Goal: Task Accomplishment & Management: Use online tool/utility

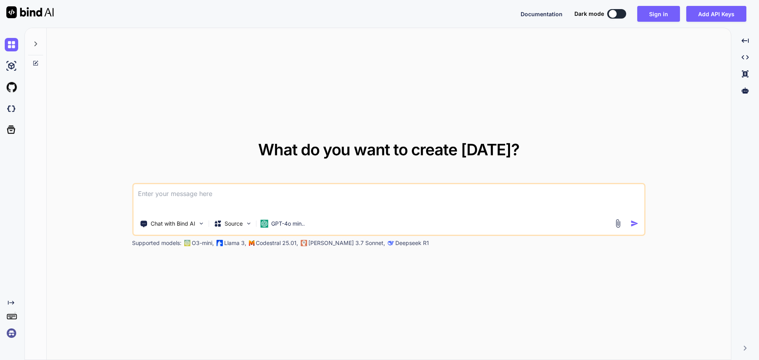
click at [209, 200] on textarea at bounding box center [388, 198] width 511 height 29
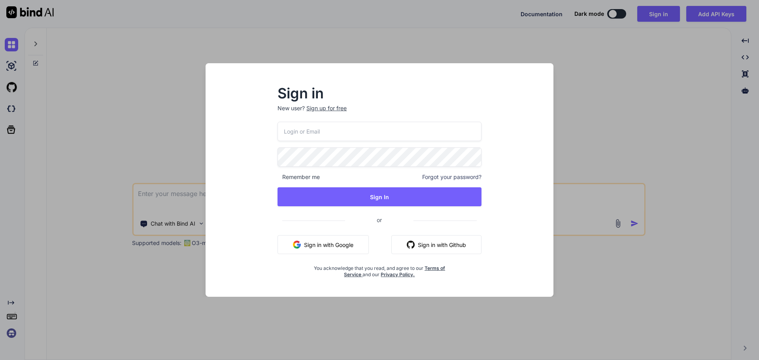
click at [367, 135] on input "email" at bounding box center [379, 131] width 204 height 19
type input "[EMAIL_ADDRESS][DOMAIN_NAME]"
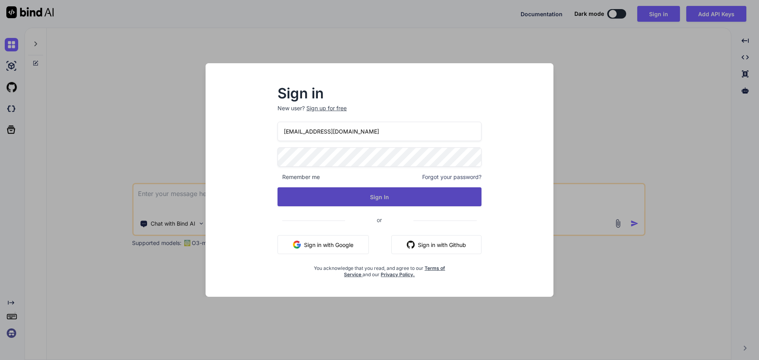
click at [351, 195] on button "Sign In" at bounding box center [379, 196] width 204 height 19
click at [360, 198] on button "Sign In" at bounding box center [379, 196] width 204 height 19
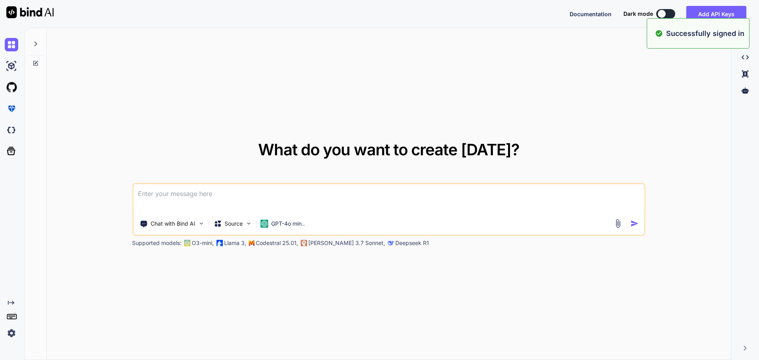
type textarea "x"
click at [292, 196] on textarea at bounding box center [388, 198] width 511 height 29
paste textarea "• Worked on create the mock-up design of the contact us page for user website p…"
type textarea "• Worked on create the mock-up design of the contact us page for user website p…"
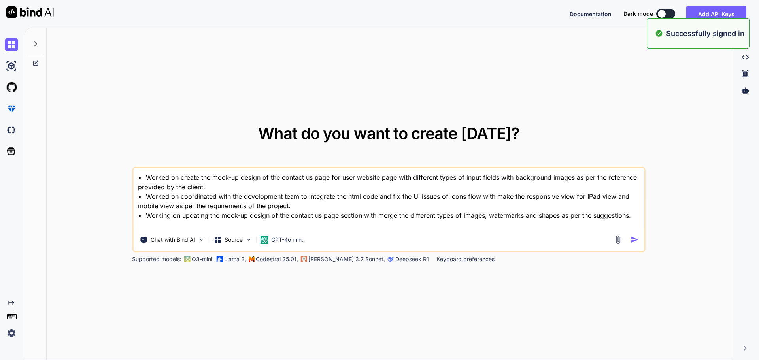
type textarea "x"
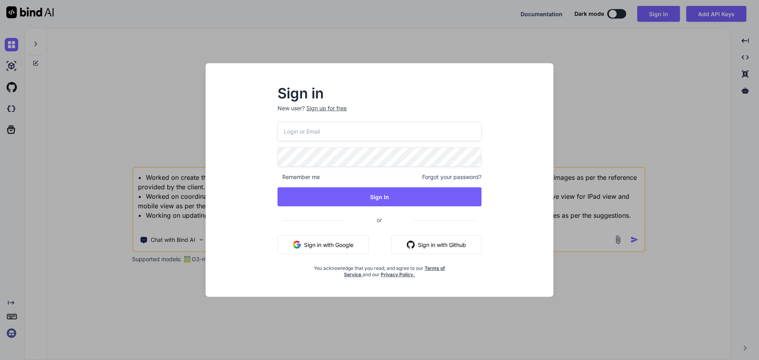
type textarea "• Worked on create the mock-up design of the contact us page for user website p…"
click at [367, 132] on input "email" at bounding box center [379, 131] width 204 height 19
type input "[EMAIL_ADDRESS][DOMAIN_NAME]"
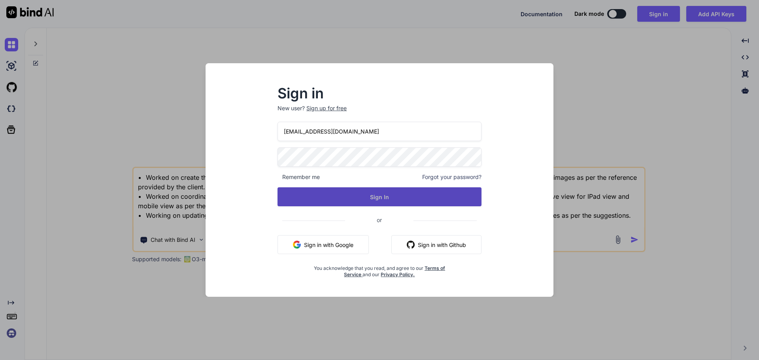
click at [354, 194] on button "Sign In" at bounding box center [379, 196] width 204 height 19
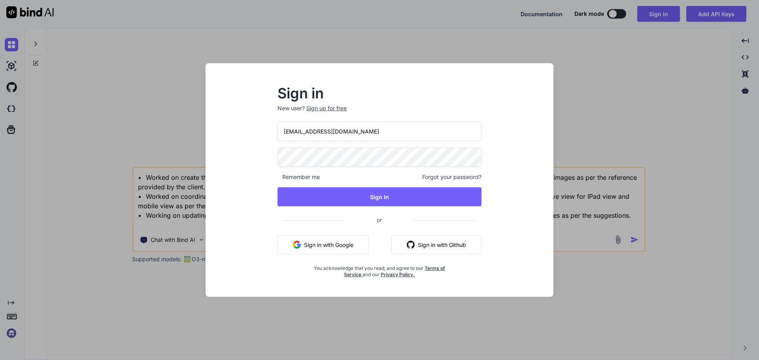
click at [375, 207] on div "[EMAIL_ADDRESS][DOMAIN_NAME] Remember me Forgot your password? Sign In or Sign …" at bounding box center [379, 200] width 204 height 156
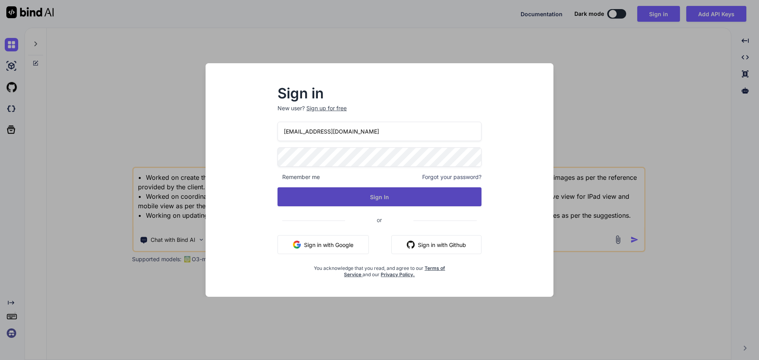
click at [382, 202] on button "Sign In" at bounding box center [379, 196] width 204 height 19
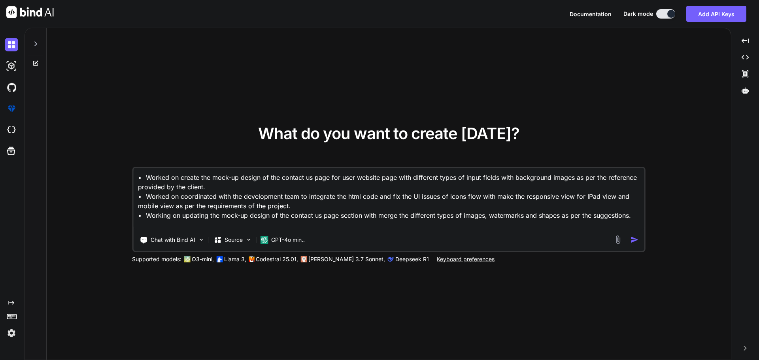
click at [635, 219] on textarea "• Worked on create the mock-up design of the contact us page for user website p…" at bounding box center [388, 199] width 511 height 62
type textarea "x"
type textarea "• Worked on create the mock-up design of the contact us page for user website p…"
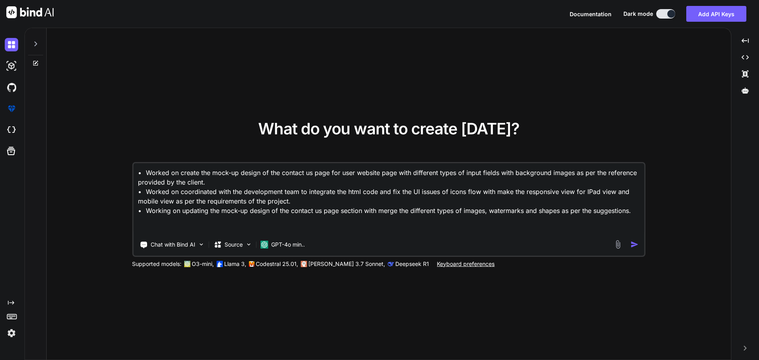
type textarea "x"
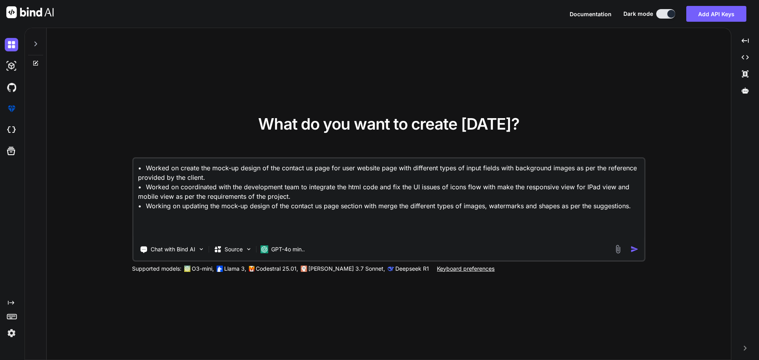
type textarea "• Worked on create the mock-up design of the contact us page for user website p…"
type textarea "x"
type textarea "• Worked on create the mock-up design of the contact us page for user website p…"
type textarea "x"
type textarea "• Worked on create the mock-up design of the contact us page for user website p…"
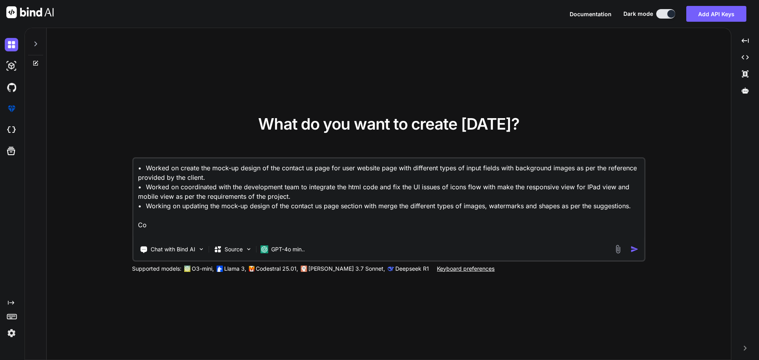
type textarea "x"
type textarea "• Worked on create the mock-up design of the contact us page for user website p…"
type textarea "x"
type textarea "• Worked on create the mock-up design of the contact us page for user website p…"
type textarea "x"
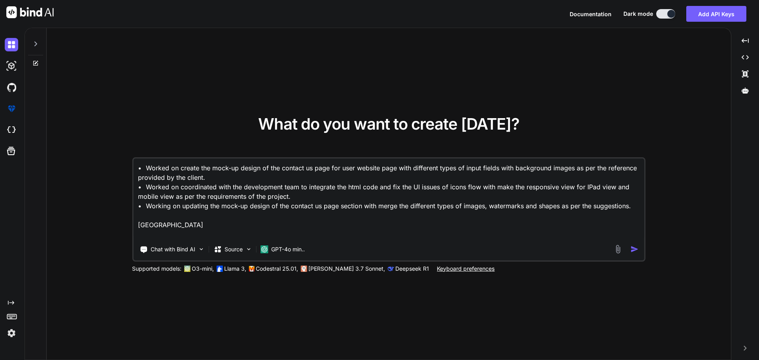
type textarea "• Worked on create the mock-up design of the contact us page for user website p…"
type textarea "x"
type textarea "• Worked on create the mock-up design of the contact us page for user website p…"
type textarea "x"
type textarea "• Worked on create the mock-up design of the contact us page for user website p…"
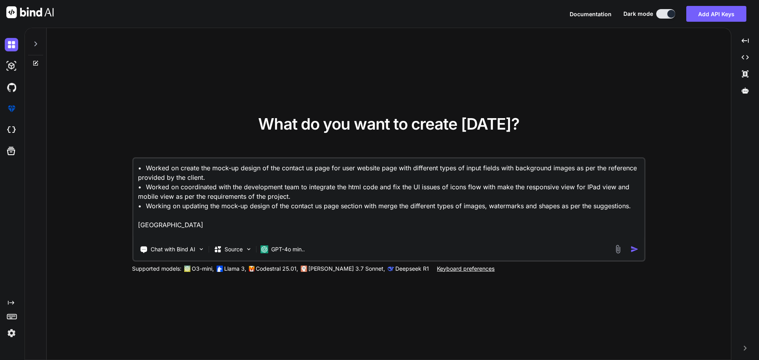
type textarea "x"
type textarea "• Worked on create the mock-up design of the contact us page for user website p…"
type textarea "x"
type textarea "• Worked on create the mock-up design of the contact us page for user website p…"
type textarea "x"
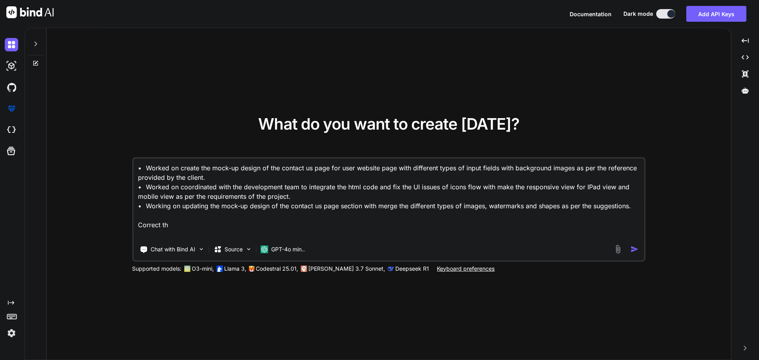
type textarea "• Worked on create the mock-up design of the contact us page for user website p…"
type textarea "x"
type textarea "• Worked on create the mock-up design of the contact us page for user website p…"
type textarea "x"
type textarea "• Worked on create the mock-up design of the contact us page for user website p…"
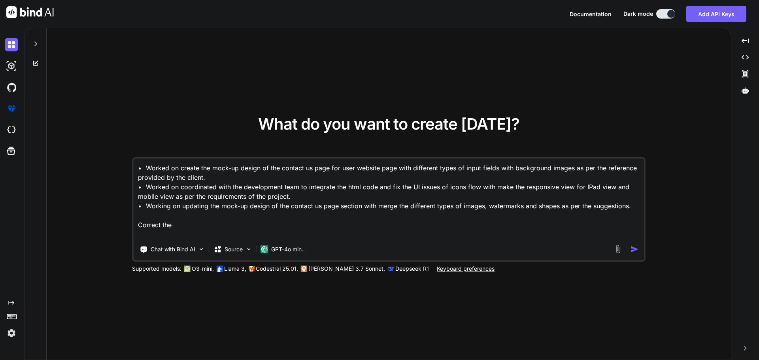
type textarea "x"
type textarea "• Worked on create the mock-up design of the contact us page for user website p…"
type textarea "x"
type textarea "• Worked on create the mock-up design of the contact us page for user website p…"
type textarea "x"
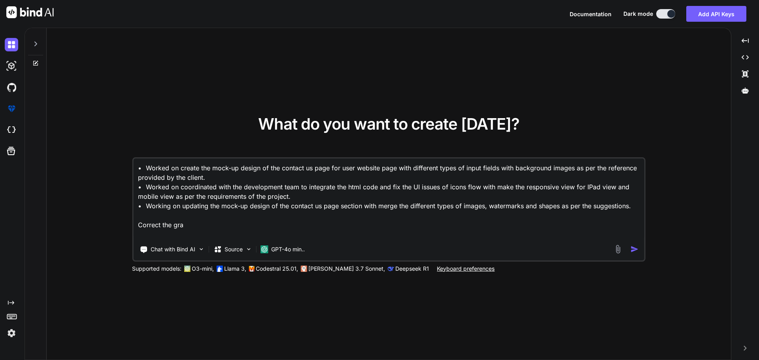
type textarea "• Worked on create the mock-up design of the contact us page for user website p…"
type textarea "x"
type textarea "• Worked on create the mock-up design of the contact us page for user website p…"
type textarea "x"
type textarea "• Worked on create the mock-up design of the contact us page for user website p…"
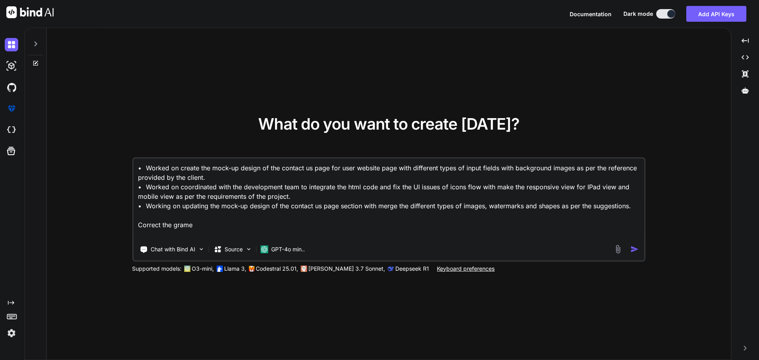
type textarea "x"
type textarea "• Worked on create the mock-up design of the contact us page for user website p…"
type textarea "x"
type textarea "• Worked on create the mock-up design of the contact us page for user website p…"
type textarea "x"
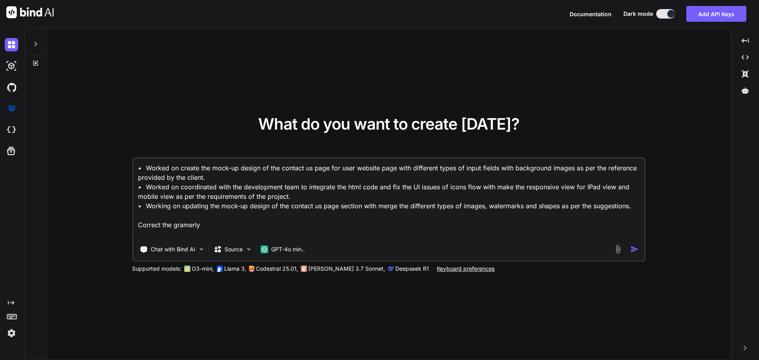
type textarea "• Worked on create the mock-up design of the contact us page for user website p…"
type textarea "x"
type textarea "• Worked on create the mock-up design of the contact us page for user website p…"
type textarea "x"
type textarea "• Worked on create the mock-up design of the contact us page for user website p…"
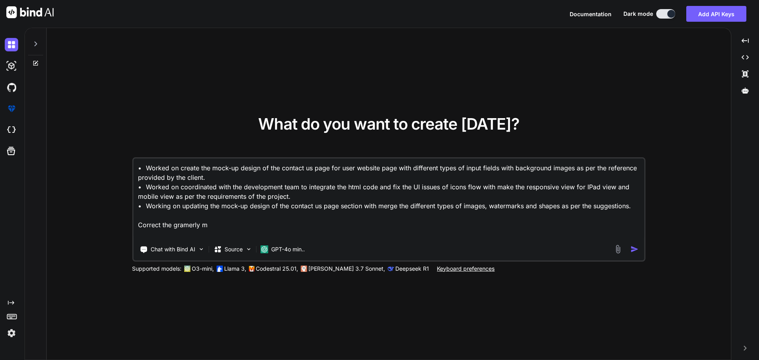
type textarea "x"
type textarea "• Worked on create the mock-up design of the contact us page for user website p…"
type textarea "x"
type textarea "• Worked on create the mock-up design of the contact us page for user website p…"
type textarea "x"
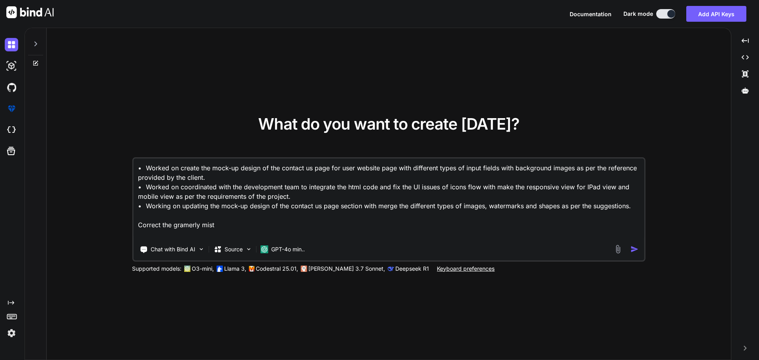
type textarea "• Worked on create the mock-up design of the contact us page for user website p…"
type textarea "x"
type textarea "• Worked on create the mock-up design of the contact us page for user website p…"
type textarea "x"
type textarea "• Worked on create the mock-up design of the contact us page for user website p…"
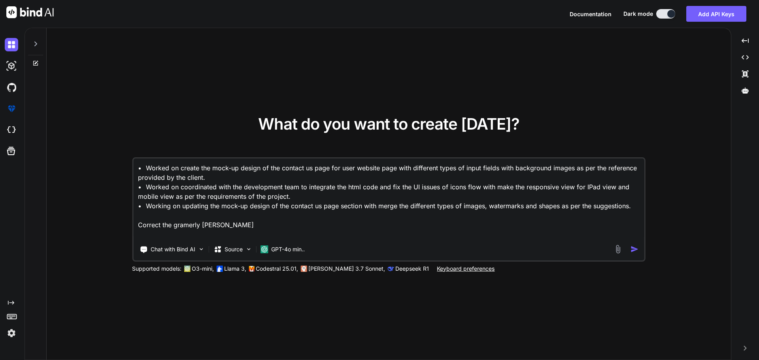
type textarea "x"
type textarea "• Worked on create the mock-up design of the contact us page for user website p…"
type textarea "x"
type textarea "• Worked on create the mock-up design of the contact us page for user website p…"
type textarea "x"
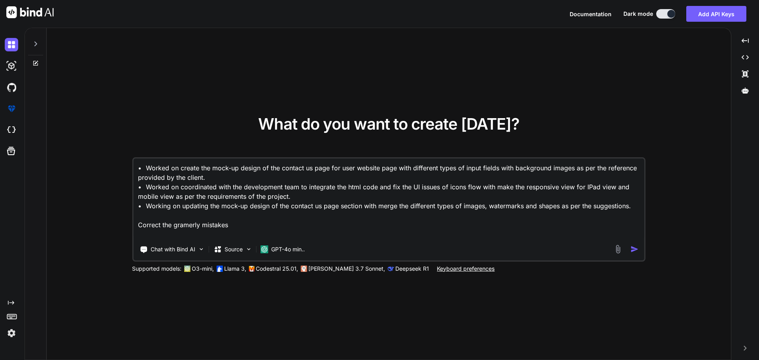
type textarea "• Worked on create the mock-up design of the contact us page for user website p…"
type textarea "x"
type textarea "• Worked on create the mock-up design of the contact us page for user website p…"
type textarea "x"
type textarea "• Worked on create the mock-up design of the contact us page for user website p…"
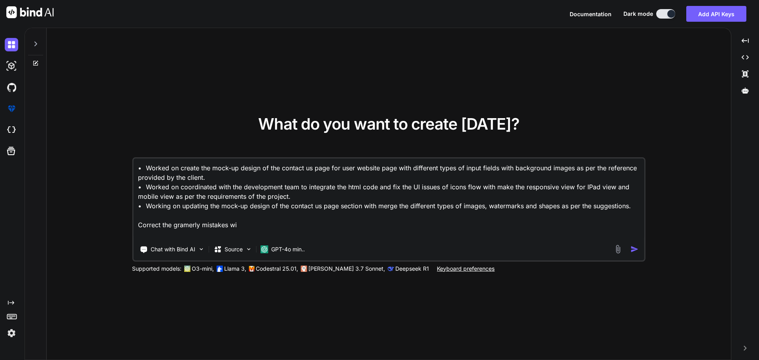
type textarea "x"
type textarea "• Worked on create the mock-up design of the contact us page for user website p…"
type textarea "x"
type textarea "• Worked on create the mock-up design of the contact us page for user website p…"
type textarea "x"
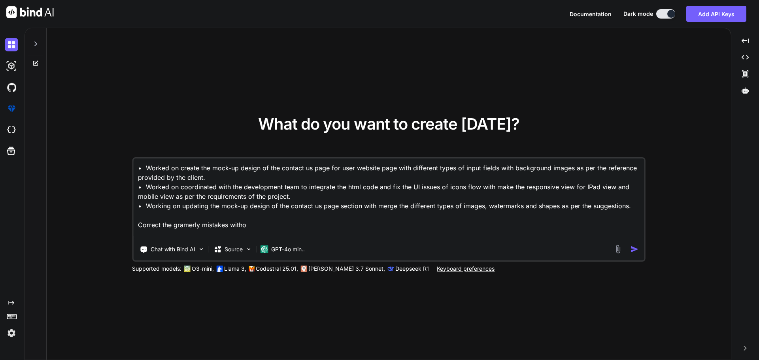
type textarea "• Worked on create the mock-up design of the contact us page for user website p…"
type textarea "x"
type textarea "• Worked on create the mock-up design of the contact us page for user website p…"
type textarea "x"
type textarea "• Worked on create the mock-up design of the contact us page for user website p…"
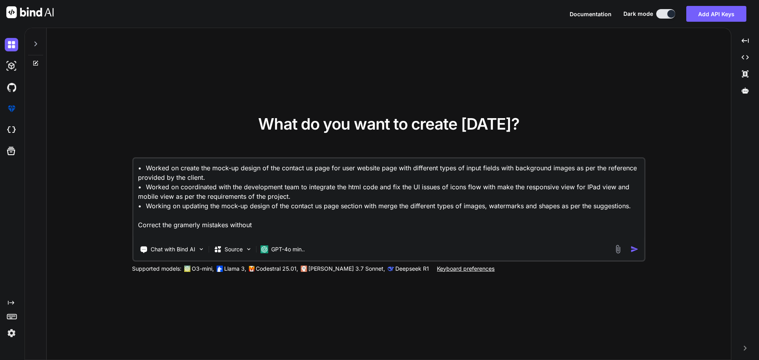
type textarea "x"
type textarea "• Worked on create the mock-up design of the contact us page for user website p…"
type textarea "x"
type textarea "• Worked on create the mock-up design of the contact us page for user website p…"
type textarea "x"
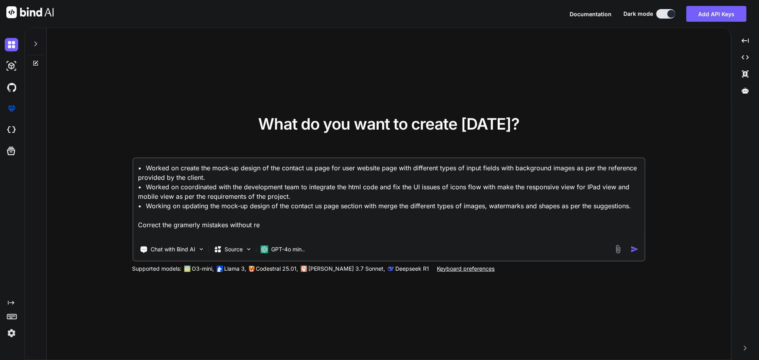
type textarea "• Worked on create the mock-up design of the contact us page for user website p…"
type textarea "x"
type textarea "• Worked on create the mock-up design of the contact us page for user website p…"
type textarea "x"
type textarea "• Worked on create the mock-up design of the contact us page for user website p…"
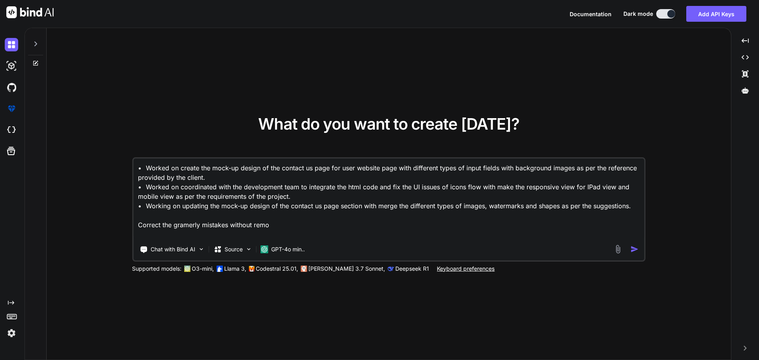
type textarea "x"
type textarea "• Worked on create the mock-up design of the contact us page for user website p…"
type textarea "x"
type textarea "• Worked on create the mock-up design of the contact us page for user website p…"
type textarea "x"
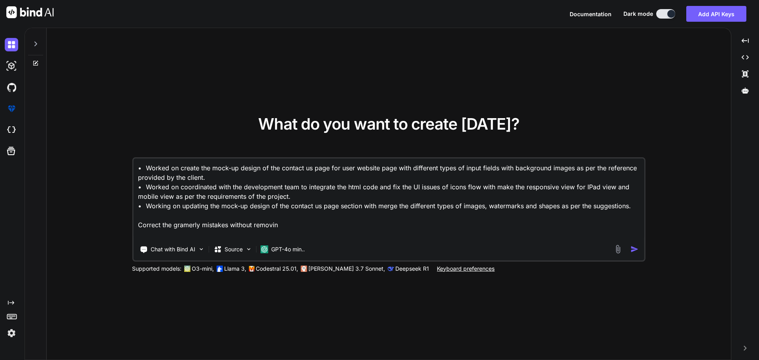
type textarea "• Worked on create the mock-up design of the contact us page for user website p…"
type textarea "x"
type textarea "• Worked on create the mock-up design of the contact us page for user website p…"
type textarea "x"
type textarea "• Worked on create the mock-up design of the contact us page for user website p…"
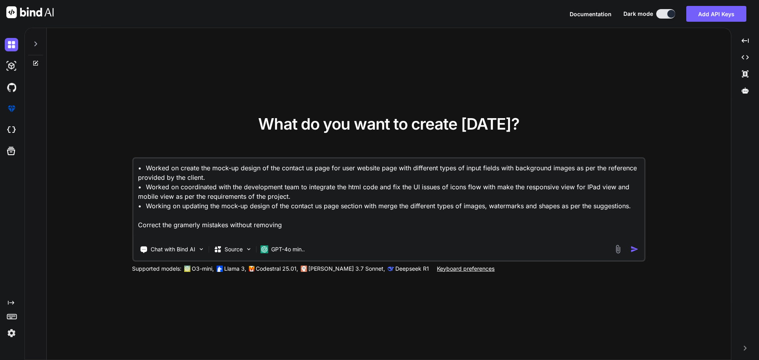
type textarea "x"
type textarea "• Worked on create the mock-up design of the contact us page for user website p…"
type textarea "x"
type textarea "• Worked on create the mock-up design of the contact us page for user website p…"
type textarea "x"
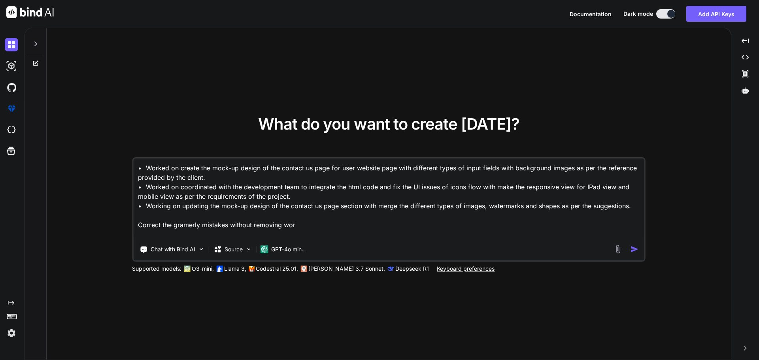
type textarea "• Worked on create the mock-up design of the contact us page for user website p…"
type textarea "x"
type textarea "• Worked on create the mock-up design of the contact us page for user website p…"
type textarea "x"
type textarea "• Worked on create the mock-up design of the contact us page for user website p…"
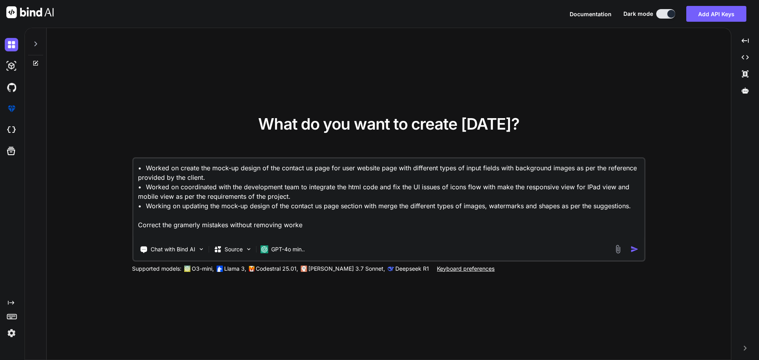
type textarea "x"
type textarea "• Worked on create the mock-up design of the contact us page for user website p…"
type textarea "x"
type textarea "• Worked on create the mock-up design of the contact us page for user website p…"
type textarea "x"
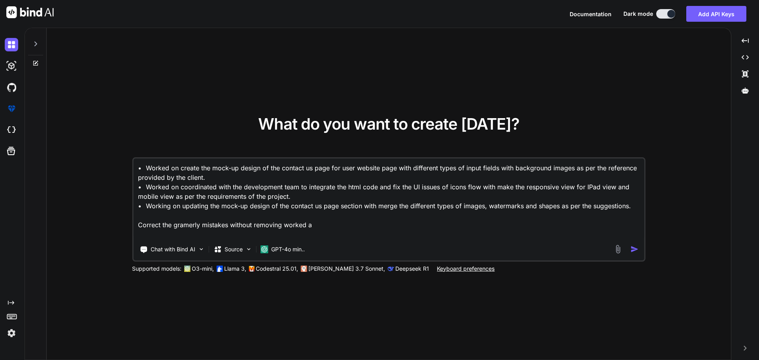
type textarea "• Worked on create the mock-up design of the contact us page for user website p…"
type textarea "x"
type textarea "• Worked on create the mock-up design of the contact us page for user website p…"
type textarea "x"
type textarea "• Worked on create the mock-up design of the contact us page for user website p…"
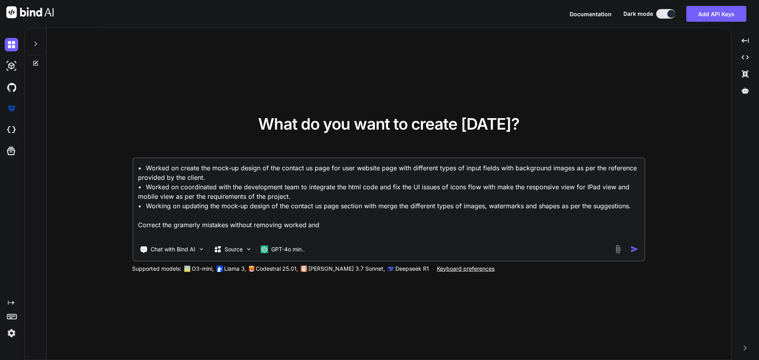
type textarea "x"
type textarea "• Worked on create the mock-up design of the contact us page for user website p…"
type textarea "x"
type textarea "• Worked on create the mock-up design of the contact us page for user website p…"
type textarea "x"
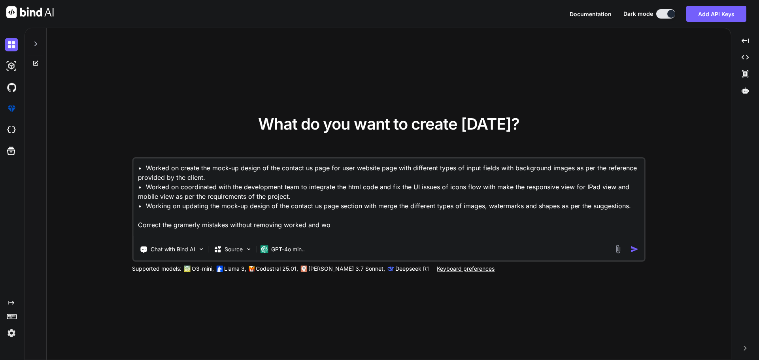
type textarea "• Worked on create the mock-up design of the contact us page for user website p…"
type textarea "x"
type textarea "• Worked on create the mock-up design of the contact us page for user website p…"
type textarea "x"
type textarea "• Worked on create the mock-up design of the contact us page for user website p…"
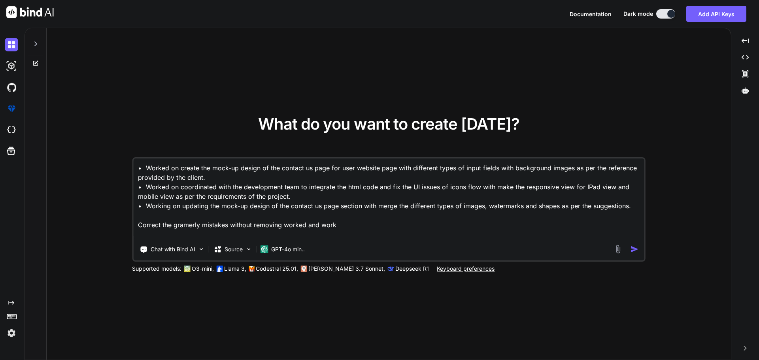
type textarea "x"
type textarea "• Worked on create the mock-up design of the contact us page for user website p…"
type textarea "x"
type textarea "• Worked on create the mock-up design of the contact us page for user website p…"
type textarea "x"
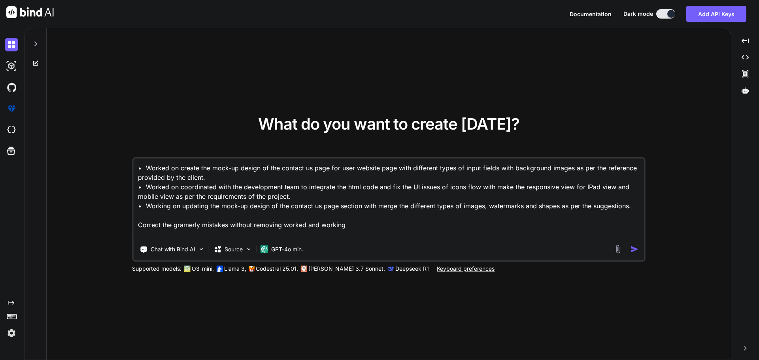
type textarea "• Worked on create the mock-up design of the contact us page for user website p…"
type textarea "x"
type textarea "• Worked on create the mock-up design of the contact us page for user website p…"
click at [629, 250] on div at bounding box center [627, 249] width 28 height 9
click at [632, 250] on img "button" at bounding box center [634, 249] width 8 height 8
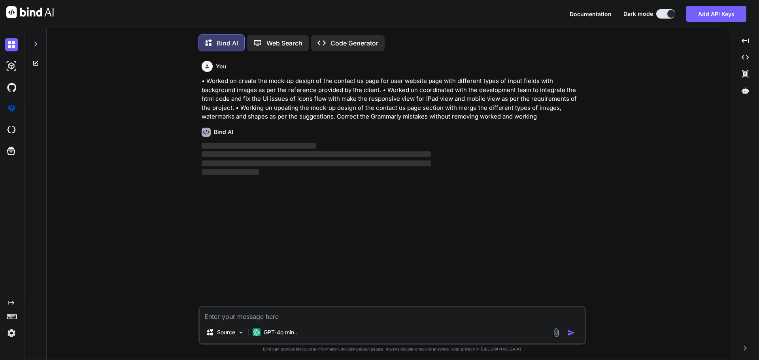
scroll to position [4, 0]
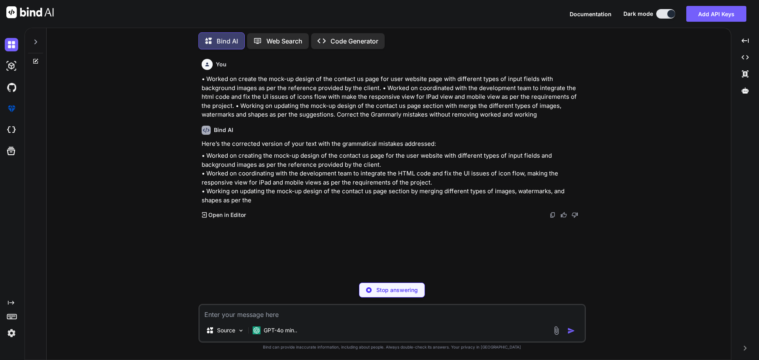
type textarea "x"
drag, startPoint x: 295, startPoint y: 217, endPoint x: 202, endPoint y: 156, distance: 111.8
click at [202, 156] on p "• Worked on creating the mock-up design of the contact us page for the user web…" at bounding box center [393, 177] width 382 height 53
copy p "• Worked on creating the mock-up design of the contact us page for the user web…"
click at [637, 95] on div "You • Worked on create the mock-up design of the contact us page for user websi…" at bounding box center [392, 208] width 678 height 304
